Goal: Task Accomplishment & Management: Manage account settings

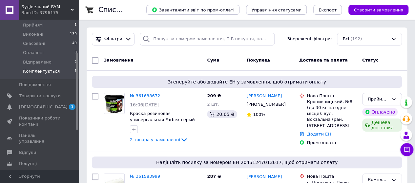
scroll to position [66, 0]
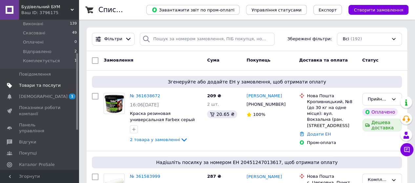
click at [49, 83] on span "Товари та послуги" at bounding box center [40, 86] width 42 height 6
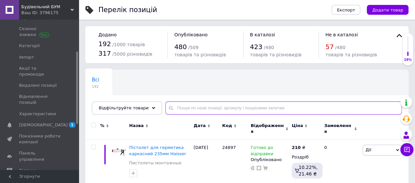
click at [216, 107] on input "text" at bounding box center [283, 108] width 236 height 13
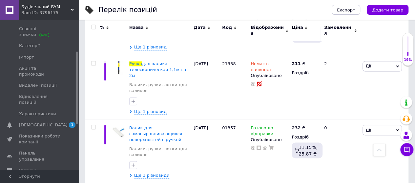
scroll to position [492, 0]
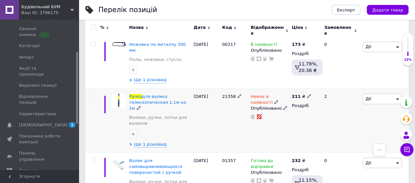
type input "ручка"
click at [274, 100] on use at bounding box center [276, 102] width 4 height 4
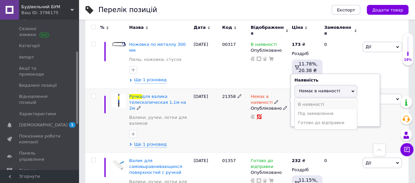
click at [303, 100] on li "В наявності" at bounding box center [325, 104] width 62 height 9
click at [224, 112] on div "21358" at bounding box center [234, 120] width 29 height 64
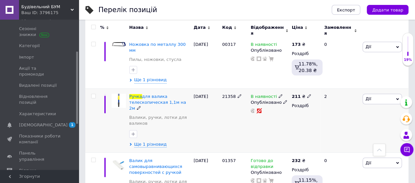
click at [307, 94] on icon at bounding box center [309, 96] width 4 height 4
type input "223"
click at [269, 109] on div "В наявності Опубліковано" at bounding box center [269, 120] width 41 height 64
click at [163, 141] on div "Ще 1 різновид" at bounding box center [159, 144] width 61 height 6
click at [149, 141] on span "Ще 1 різновид" at bounding box center [150, 144] width 32 height 6
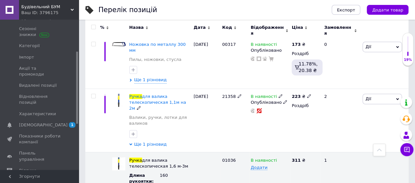
click at [149, 141] on span "Ще 1 різновид" at bounding box center [150, 144] width 32 height 6
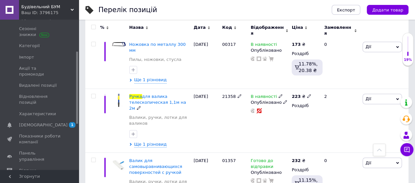
click at [213, 106] on div "[DATE]" at bounding box center [206, 120] width 29 height 64
click at [37, 120] on link "[DEMOGRAPHIC_DATA] 1" at bounding box center [40, 125] width 81 height 11
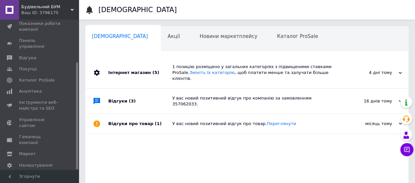
scroll to position [0, 2]
